Goal: Task Accomplishment & Management: Complete application form

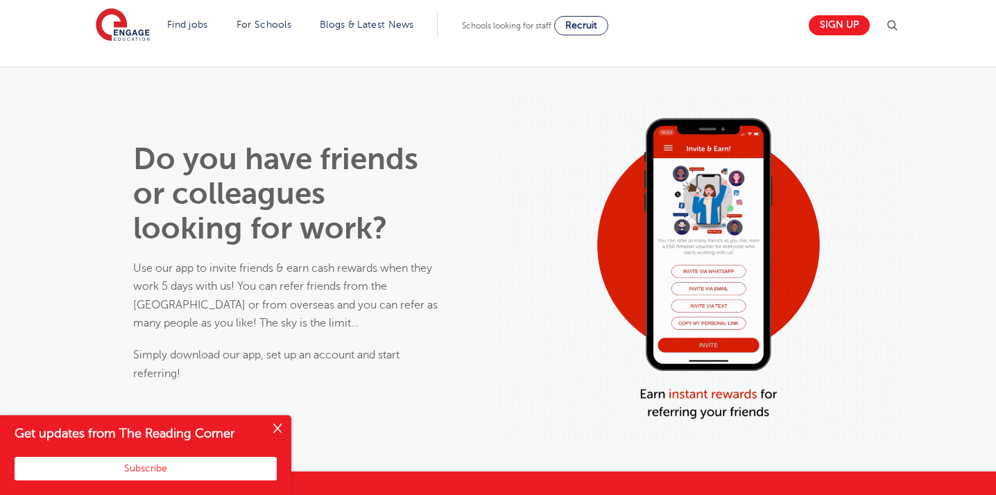
scroll to position [767, 0]
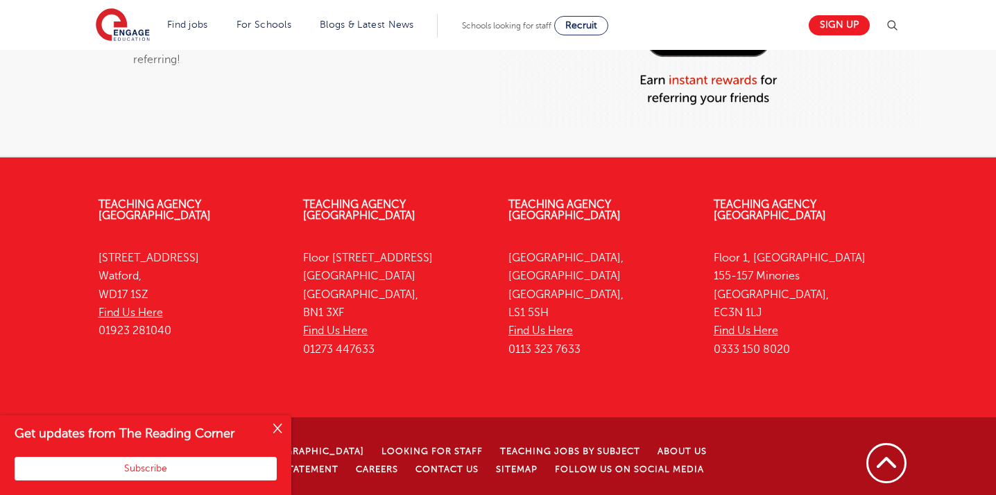
scroll to position [1085, 0]
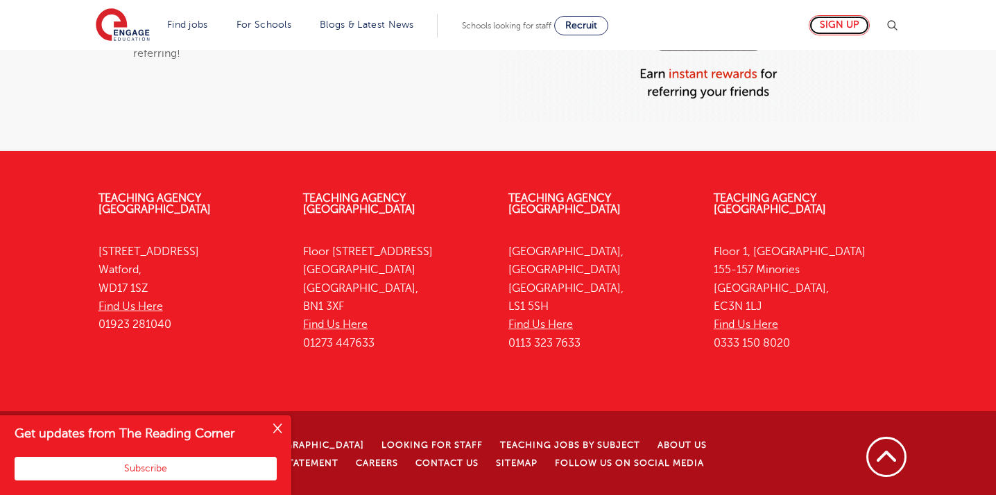
click at [841, 20] on link "Sign up" at bounding box center [839, 25] width 61 height 20
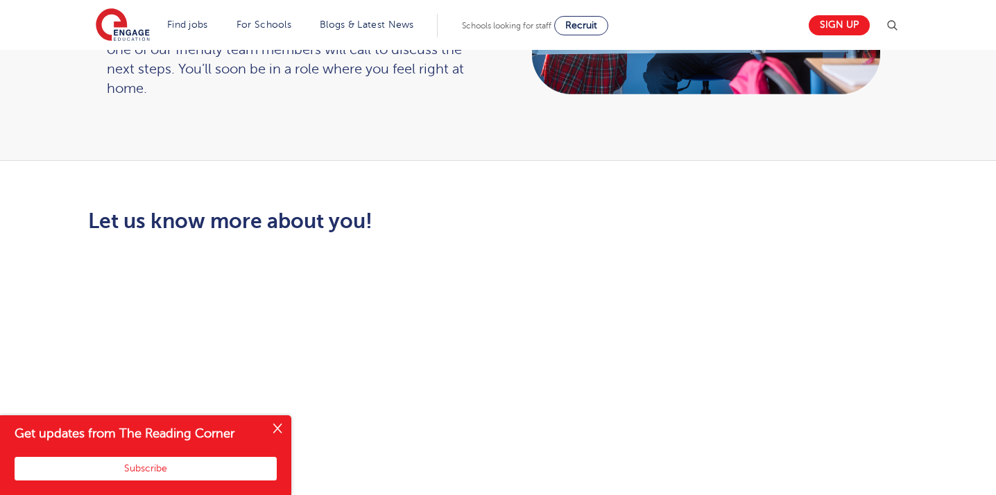
scroll to position [258, 0]
